Goal: Transaction & Acquisition: Purchase product/service

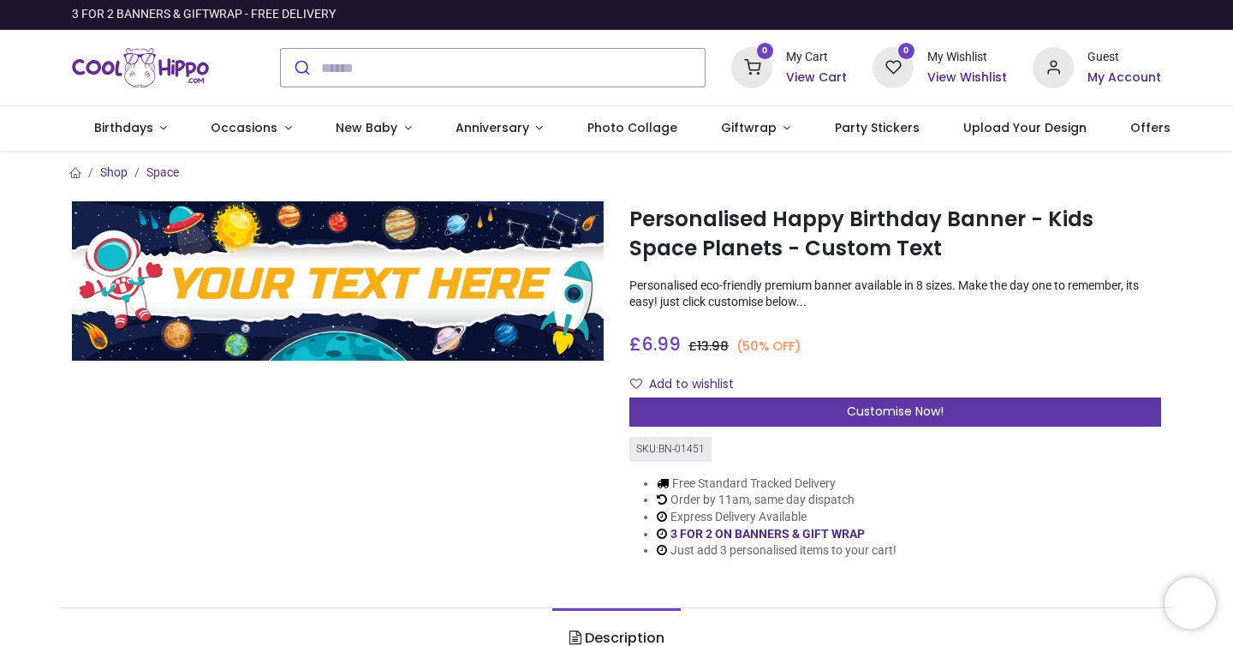
click at [890, 416] on span "Customise Now!" at bounding box center [895, 410] width 97 height 17
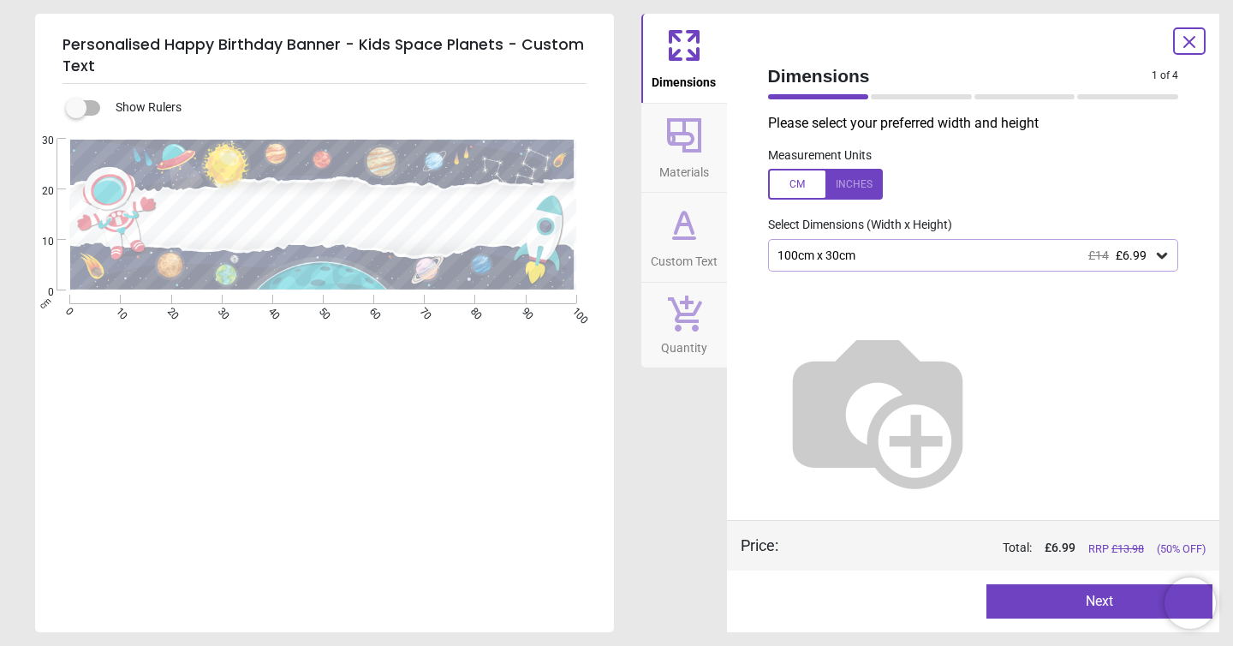
click at [1154, 253] on icon at bounding box center [1161, 255] width 17 height 17
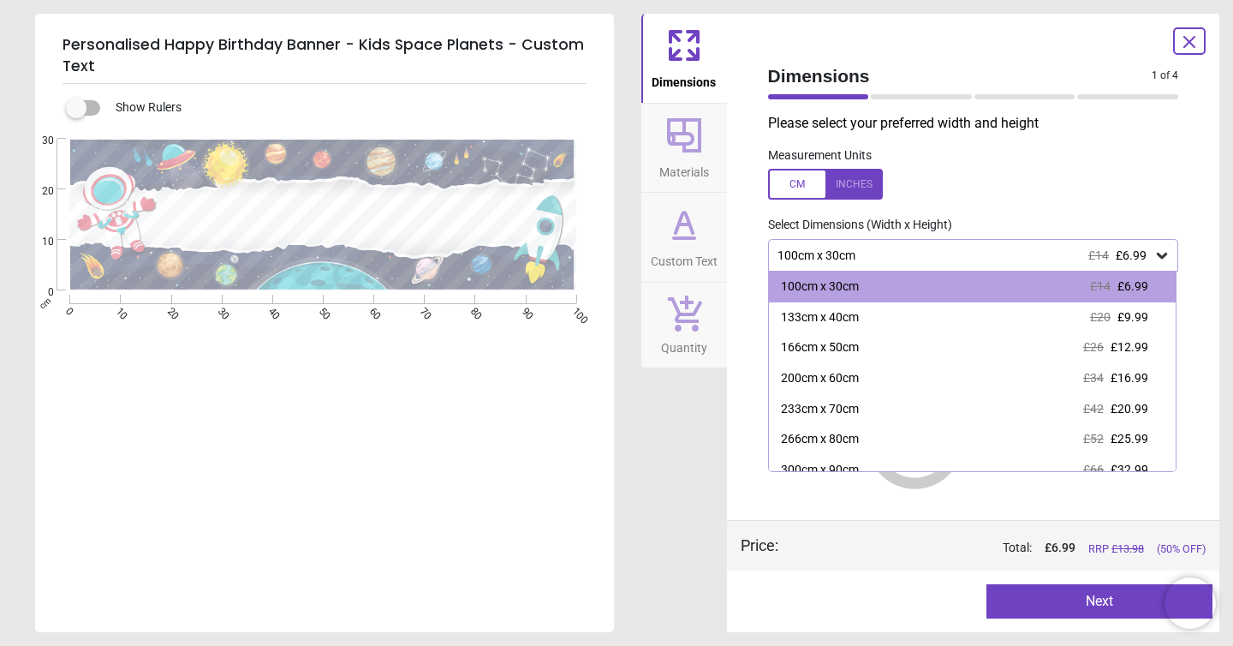
click at [1154, 253] on icon at bounding box center [1161, 255] width 17 height 17
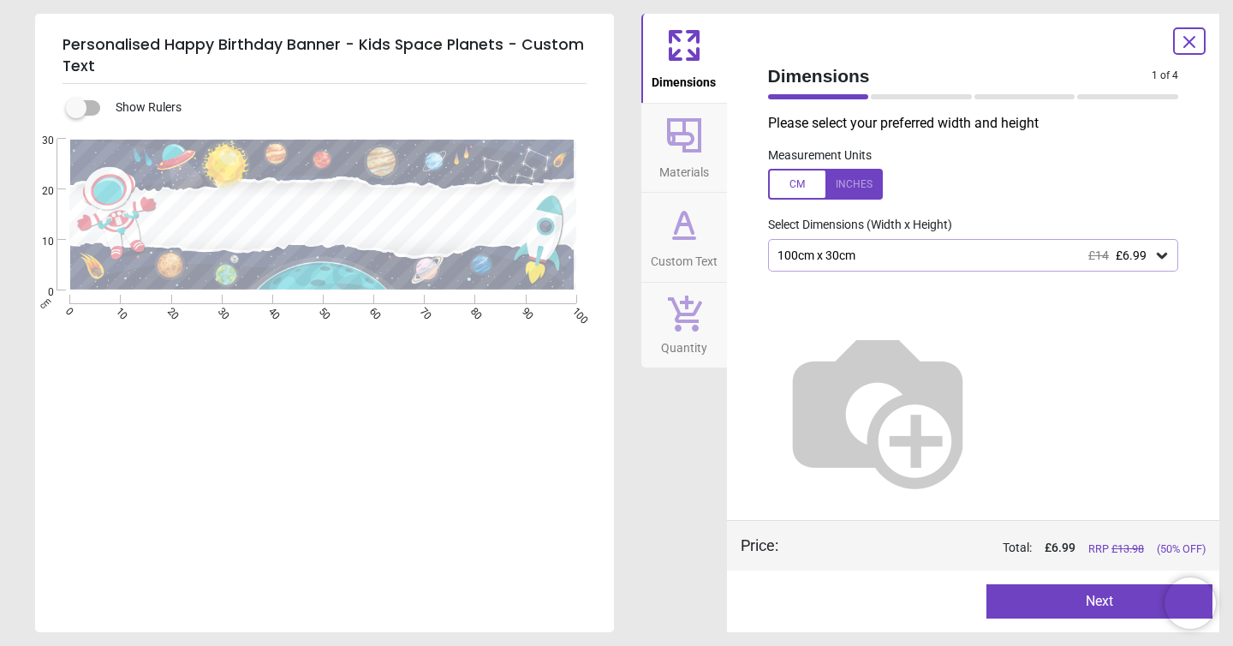
click at [1154, 253] on icon at bounding box center [1161, 255] width 17 height 17
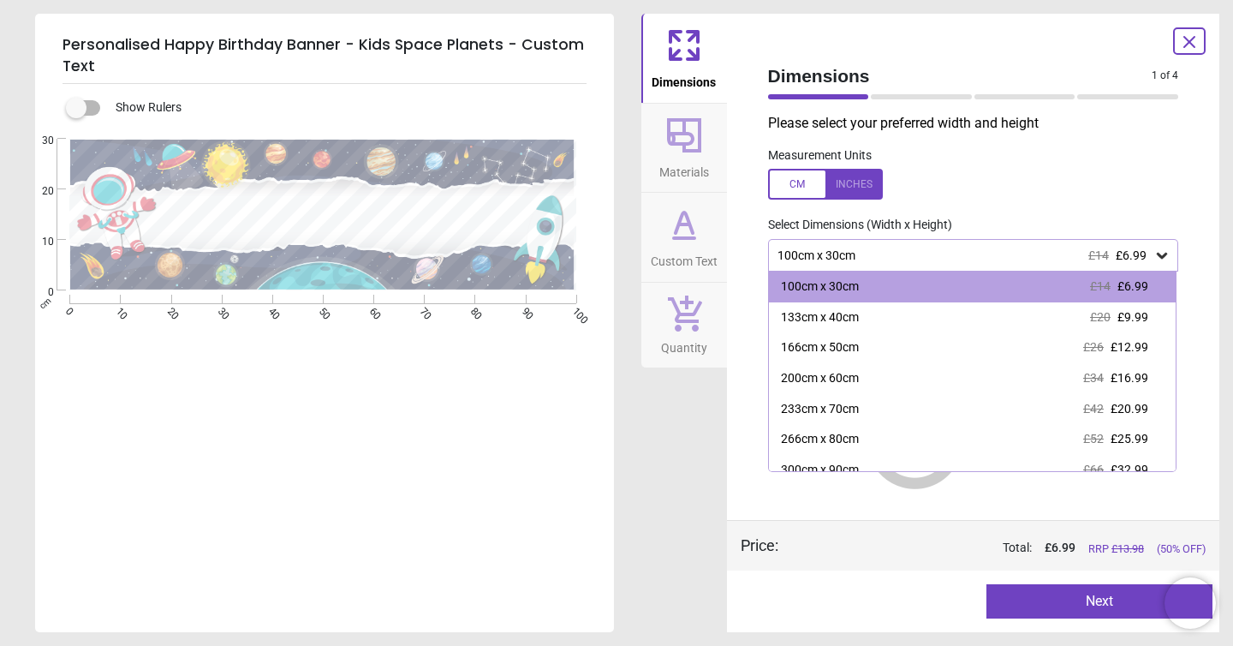
click at [1154, 253] on icon at bounding box center [1161, 255] width 17 height 17
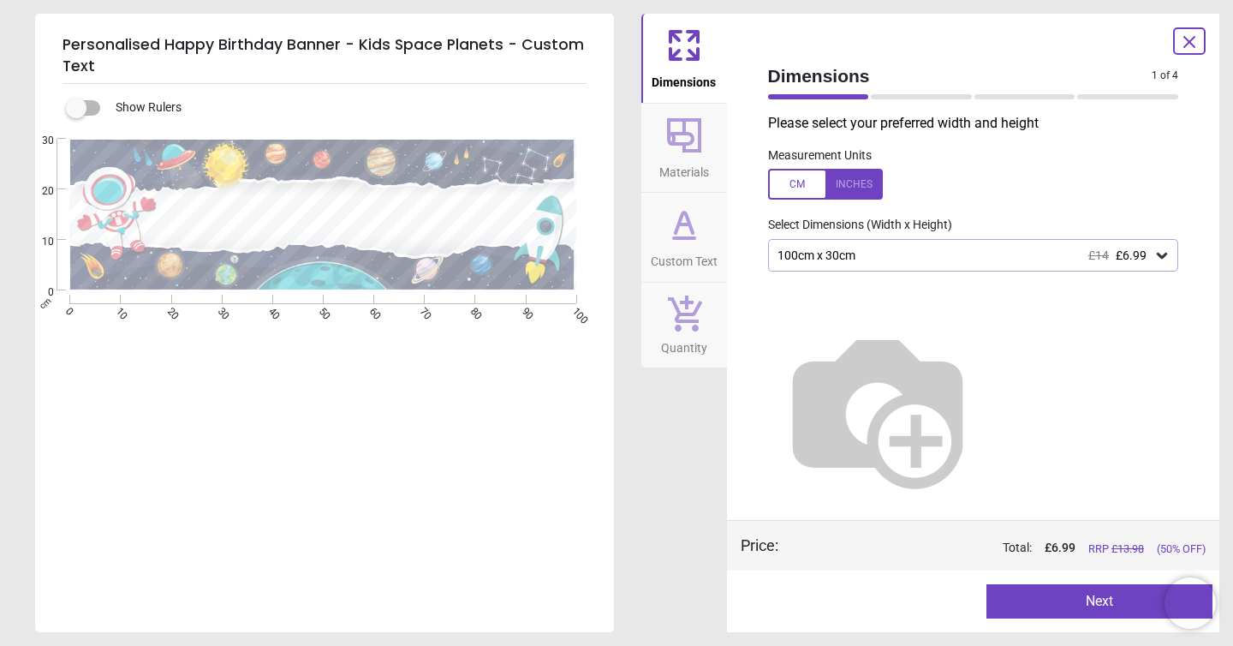
click at [990, 253] on div "100cm x 30cm £14 £6.99" at bounding box center [965, 255] width 378 height 15
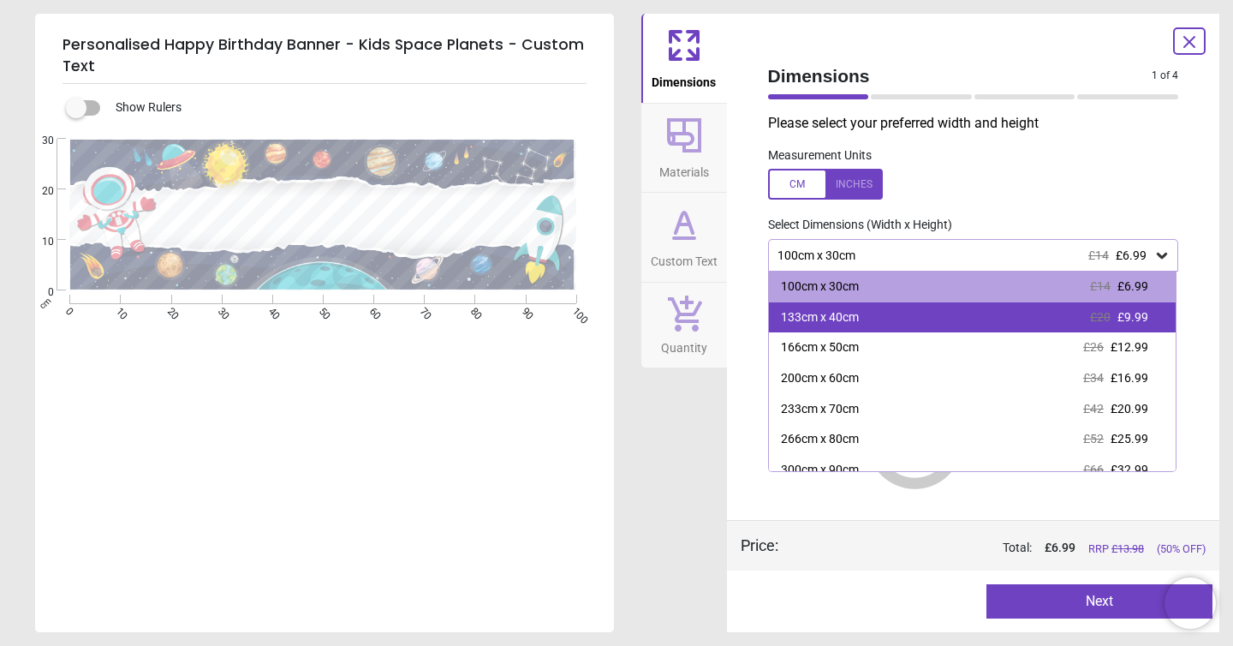
click at [992, 307] on div "133cm x 40cm £20 £9.99" at bounding box center [973, 317] width 408 height 31
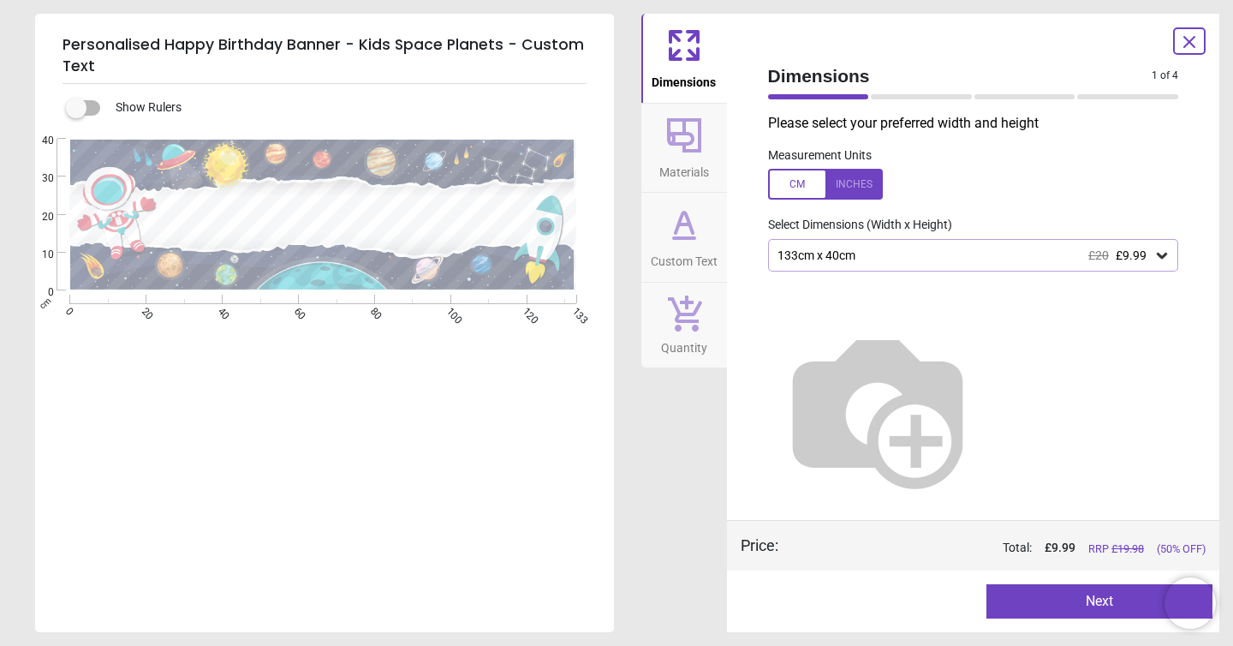
click at [1087, 609] on button "Next" at bounding box center [1099, 601] width 226 height 34
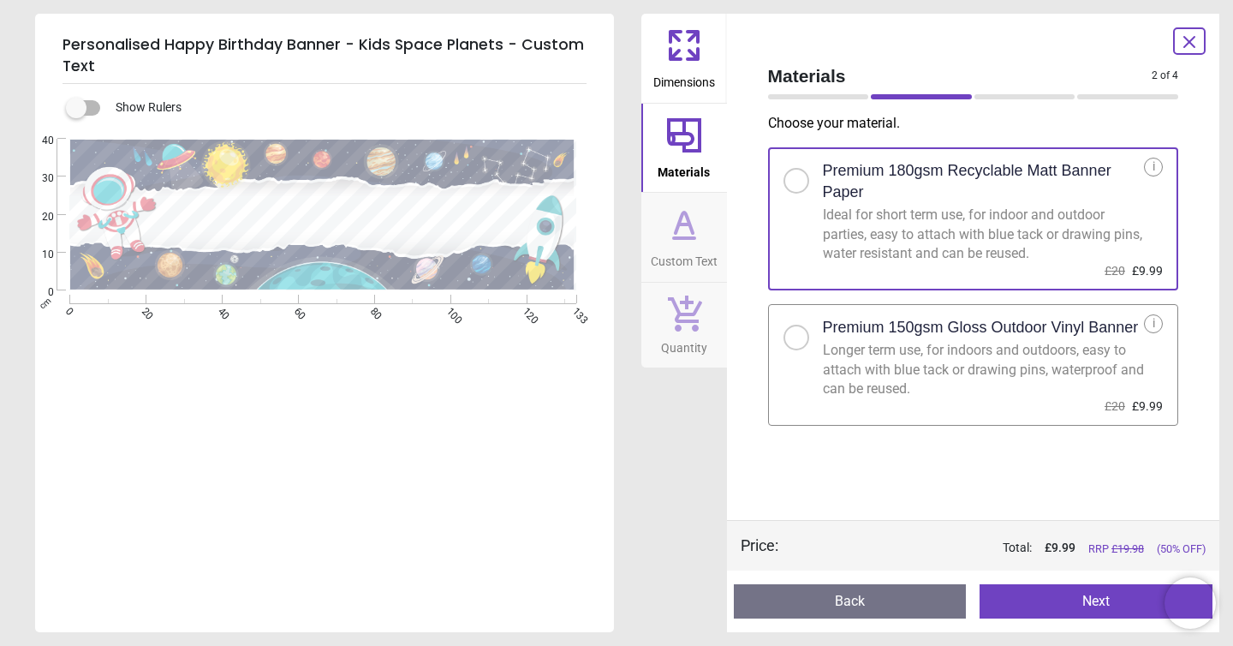
click at [1106, 598] on button "Next" at bounding box center [1096, 601] width 233 height 34
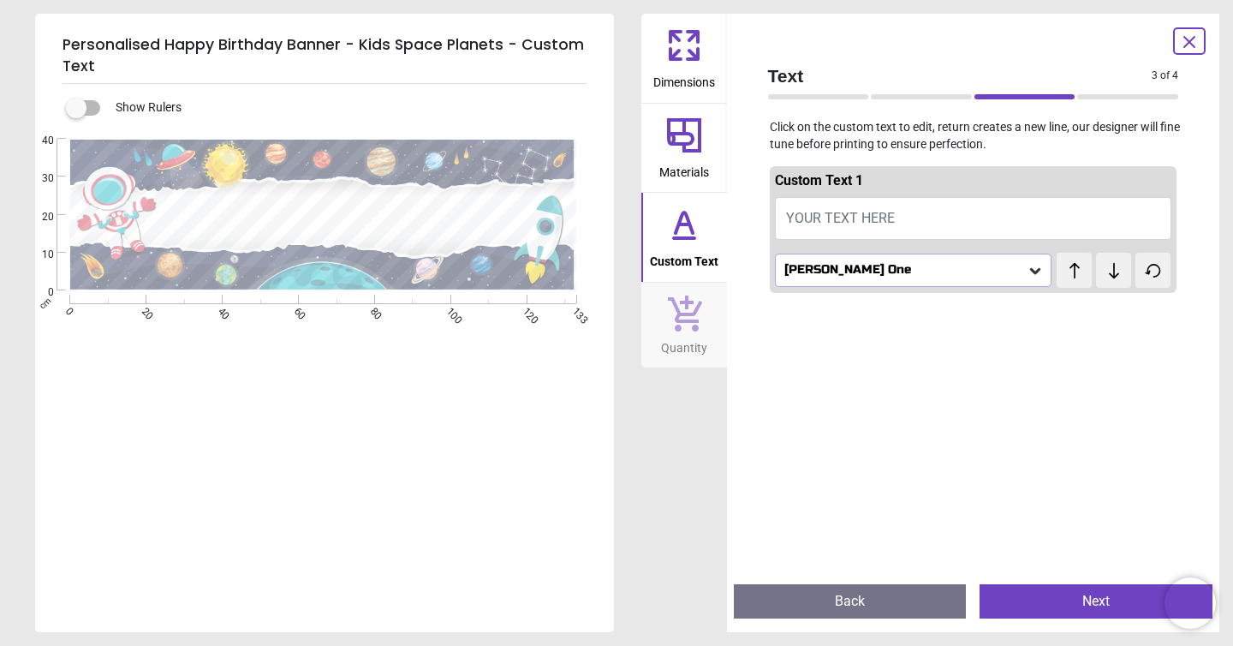
click at [900, 206] on button "YOUR TEXT HERE" at bounding box center [973, 218] width 397 height 43
click at [823, 219] on button "Happy Birthday [PERSON_NAME]!" at bounding box center [973, 218] width 397 height 43
type textarea "**********"
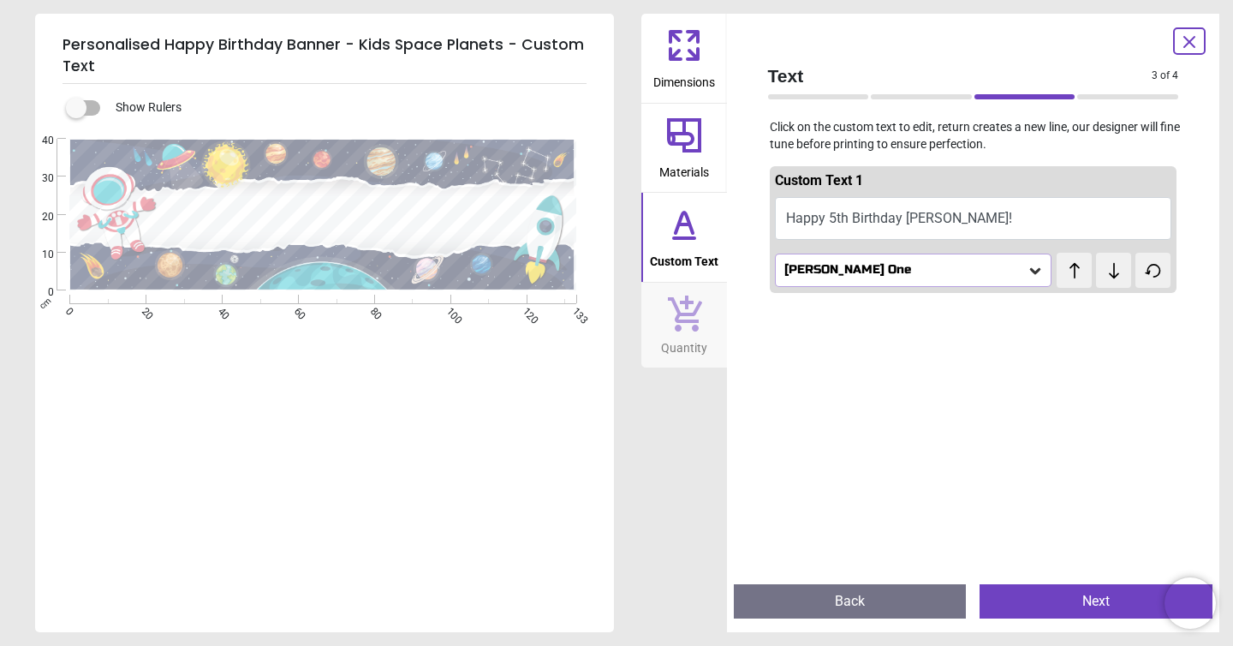
click at [905, 267] on div "[PERSON_NAME] One" at bounding box center [905, 270] width 245 height 15
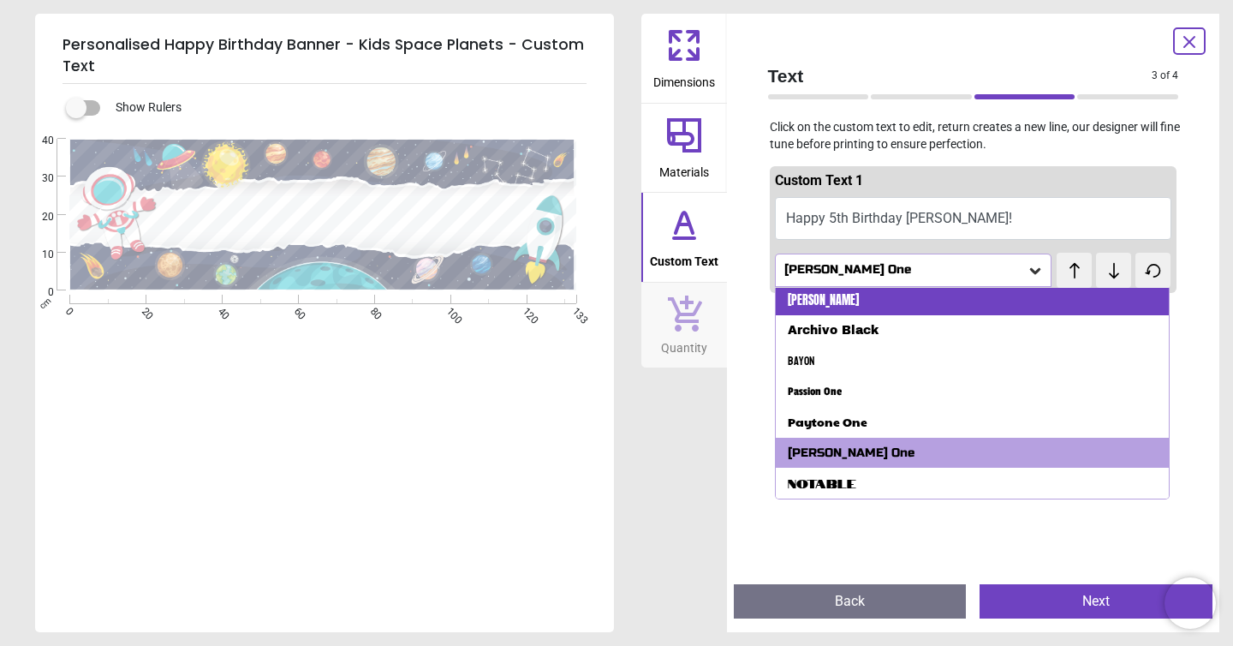
scroll to position [0, 0]
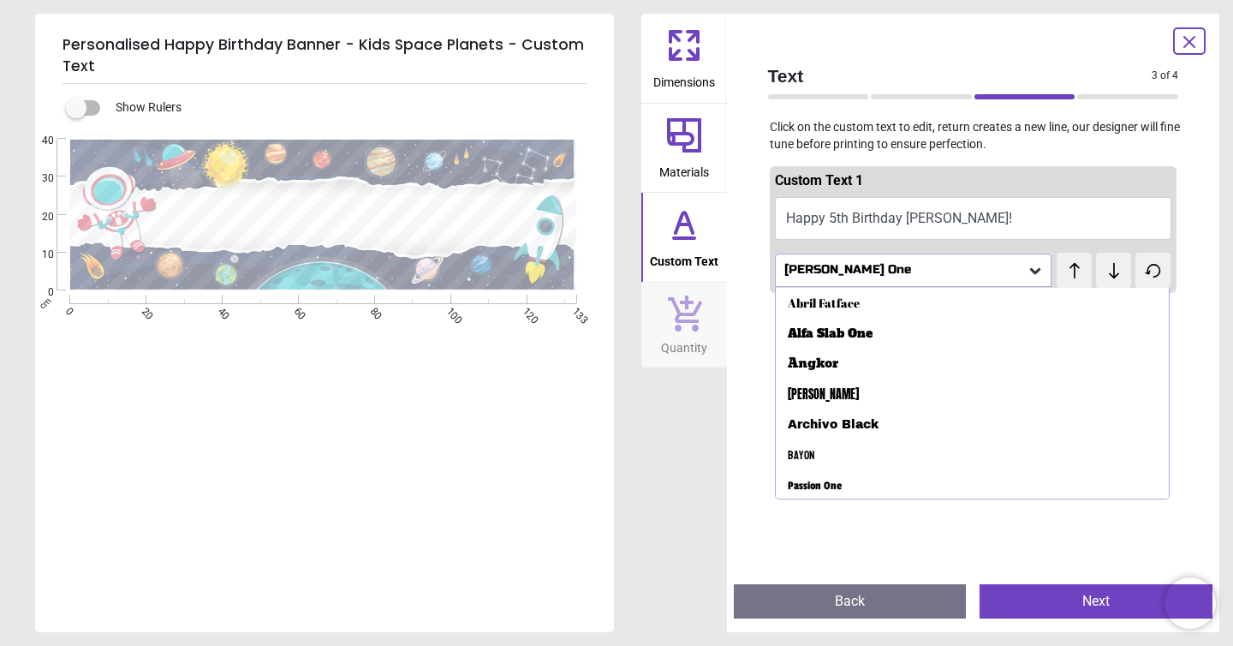
click at [718, 441] on div "Dimensions Materials Custom Text Quantity" at bounding box center [684, 323] width 86 height 618
click at [998, 273] on div "[PERSON_NAME] One" at bounding box center [905, 270] width 245 height 15
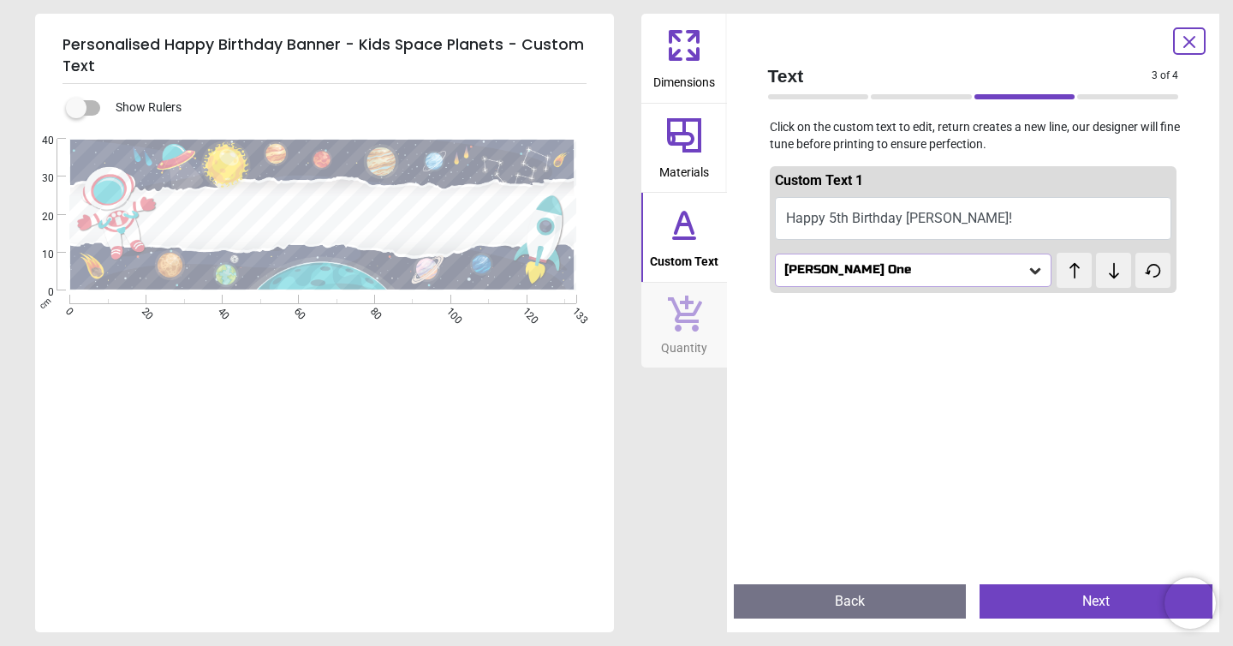
scroll to position [57, 0]
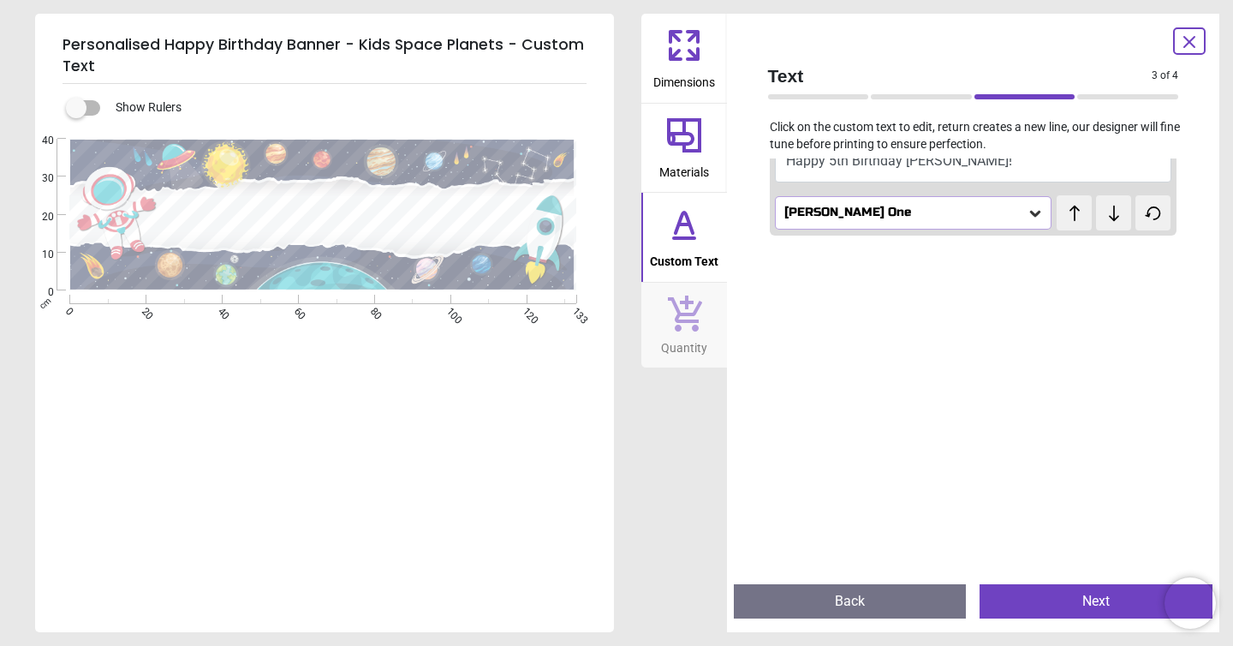
click at [1097, 607] on button "Next" at bounding box center [1096, 601] width 233 height 34
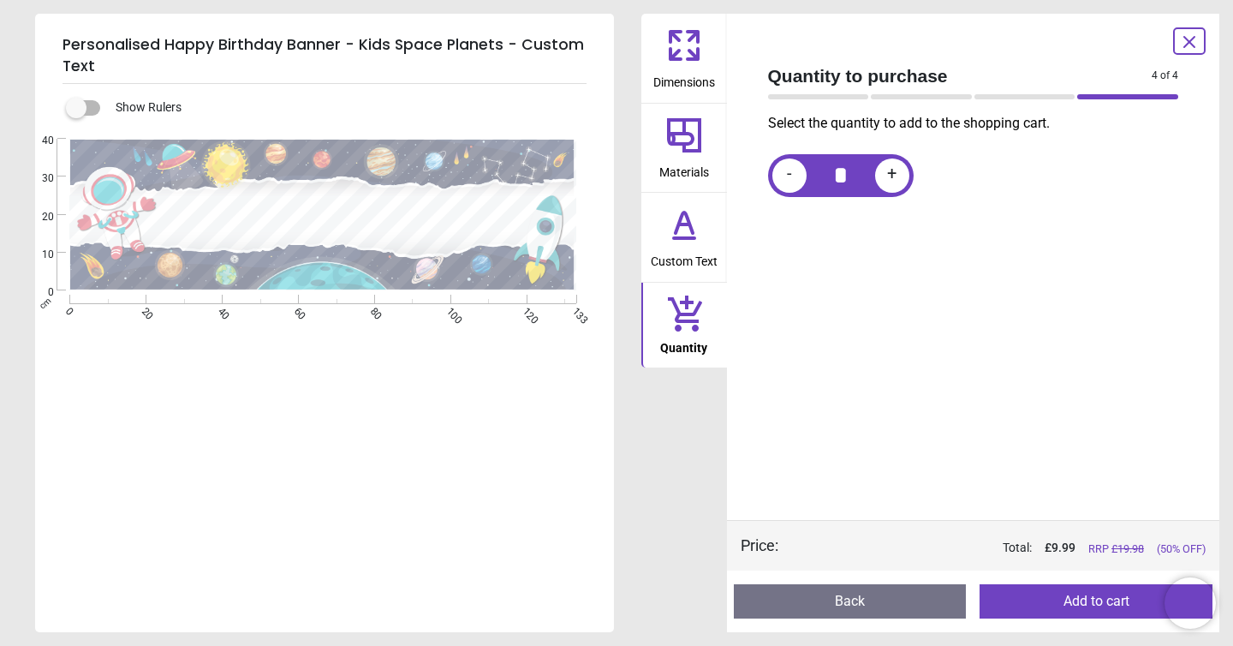
click at [1104, 608] on button "Add to cart" at bounding box center [1096, 601] width 233 height 34
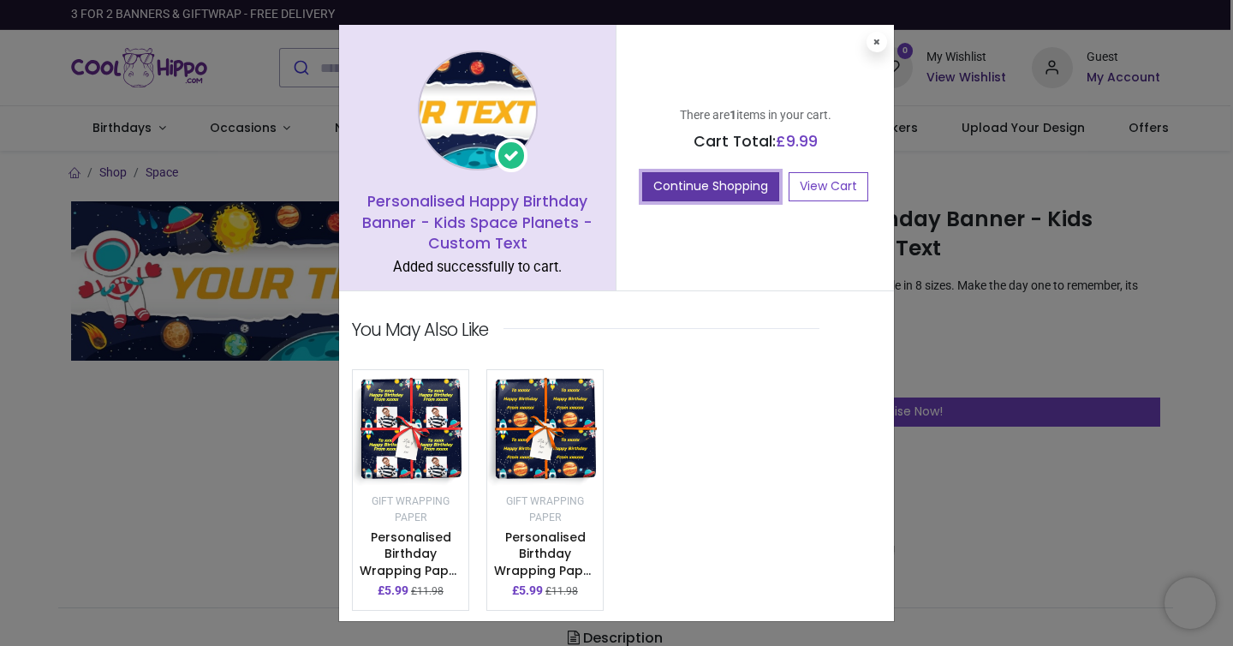
click at [687, 186] on button "Continue Shopping" at bounding box center [710, 186] width 137 height 29
